Goal: Check status: Check status

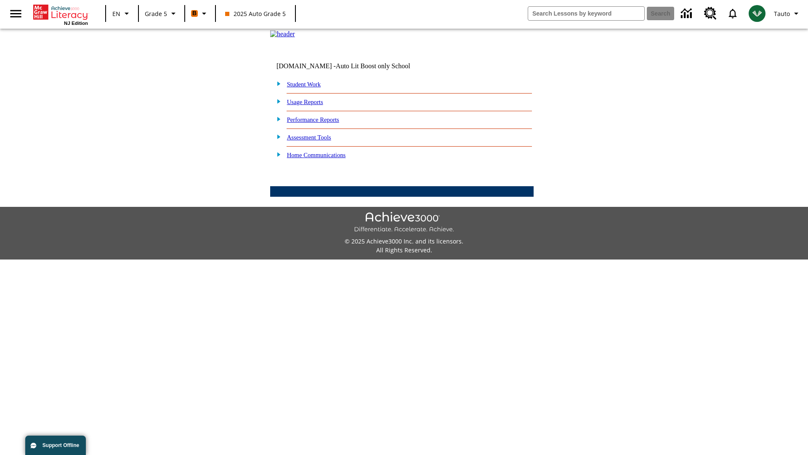
click at [322, 123] on link "Performance Reports" at bounding box center [313, 119] width 52 height 7
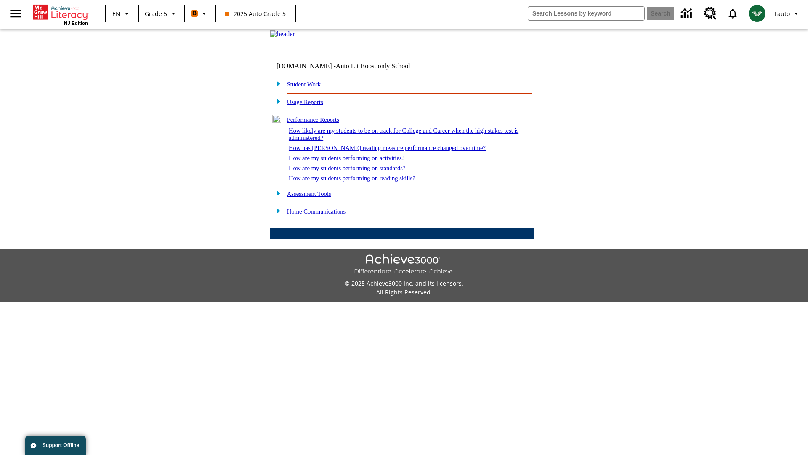
click at [356, 171] on link "How are my students performing on standards?" at bounding box center [347, 168] width 117 height 7
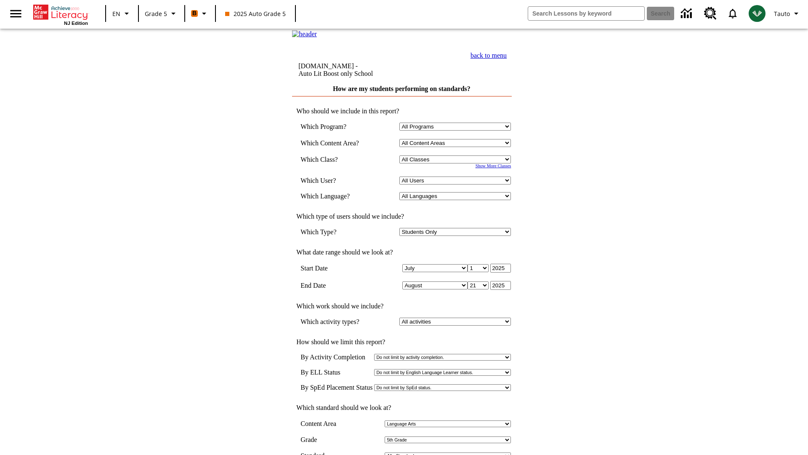
click at [457, 163] on select "Select a Class: All Classes 2025 Auto Grade 5 OL 2025 Auto Grade 6" at bounding box center [456, 159] width 112 height 8
select select "11133131"
click at [457, 184] on select "All Users Cat, Sautoen Cat, Sautoes Cat, Sautoss Donotlogin, Sautoen Twoschools…" at bounding box center [456, 180] width 112 height 8
select select "21437107"
